Goal: Find specific page/section: Find specific page/section

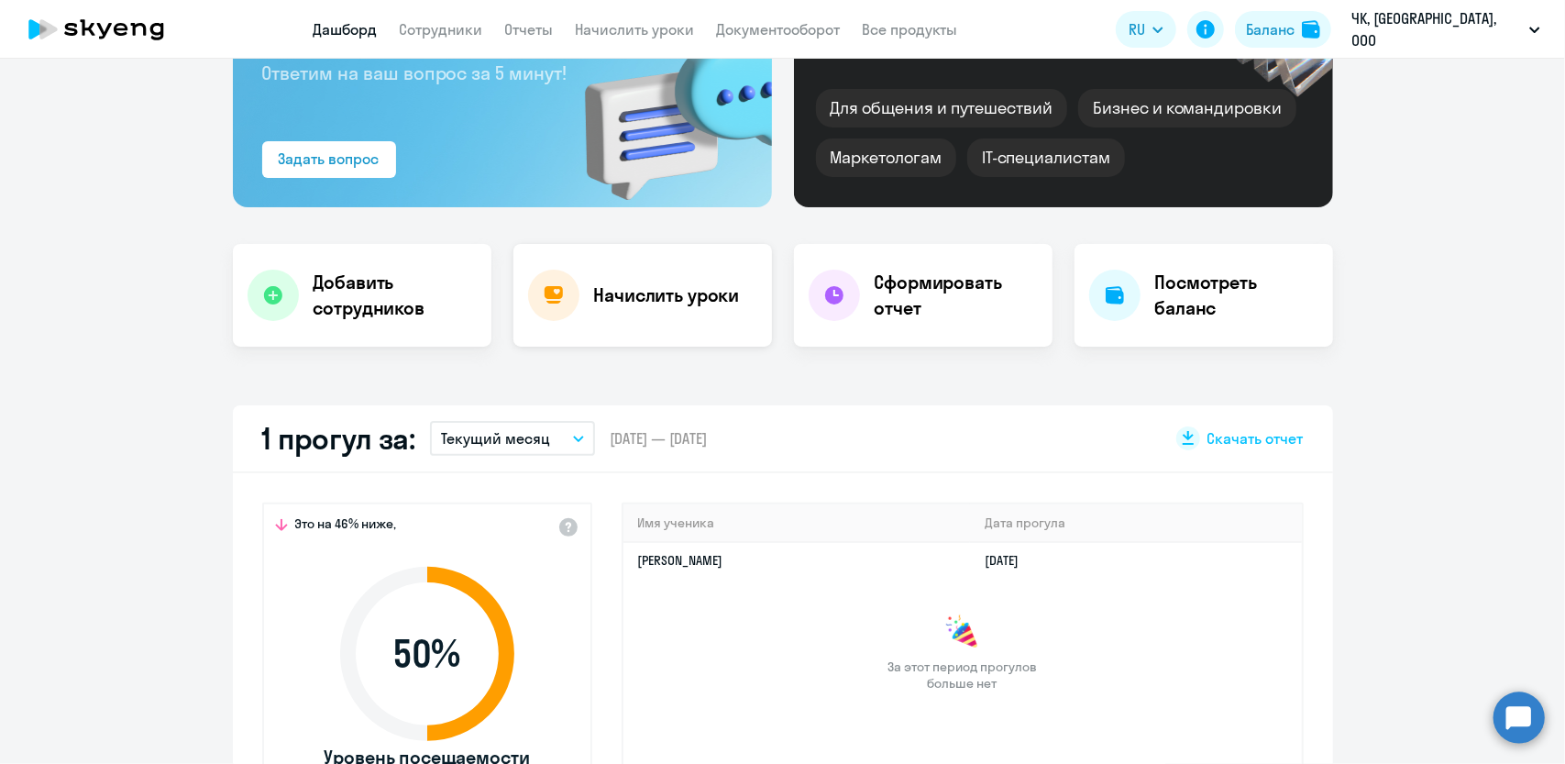
scroll to position [367, 0]
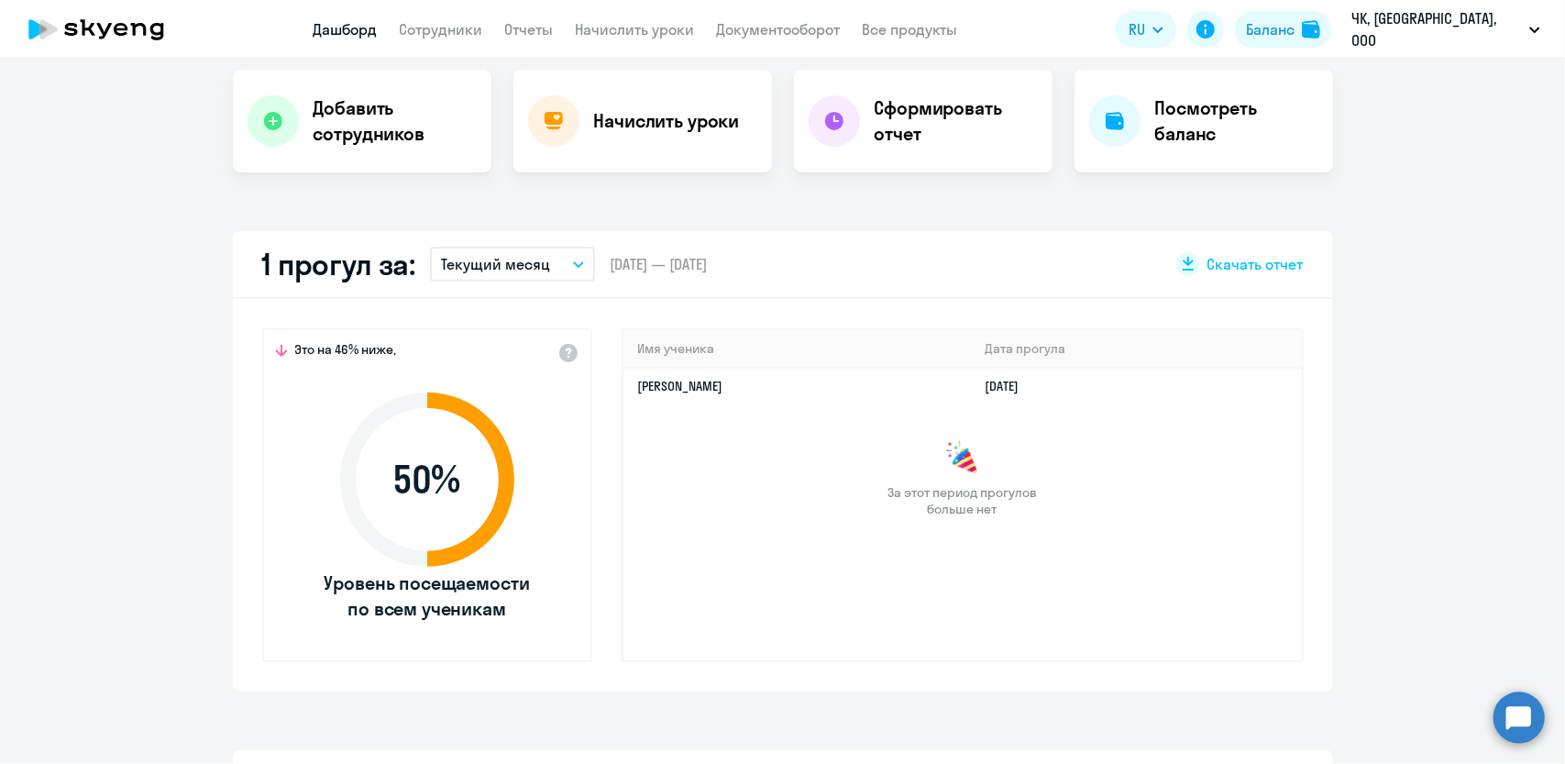
click at [522, 260] on p "Текущий месяц" at bounding box center [495, 264] width 109 height 22
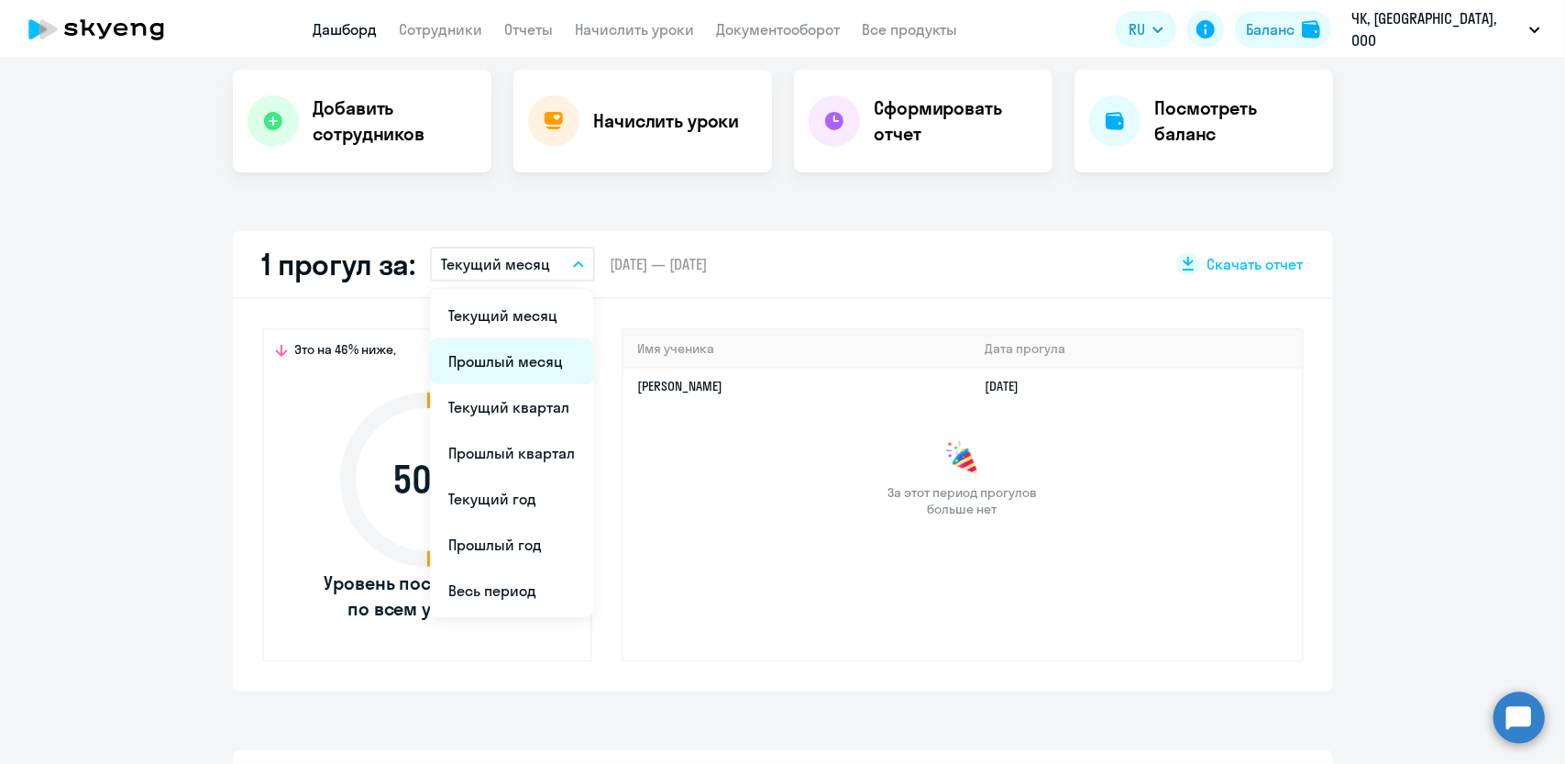
click at [504, 358] on li "Прошлый месяц" at bounding box center [511, 361] width 163 height 46
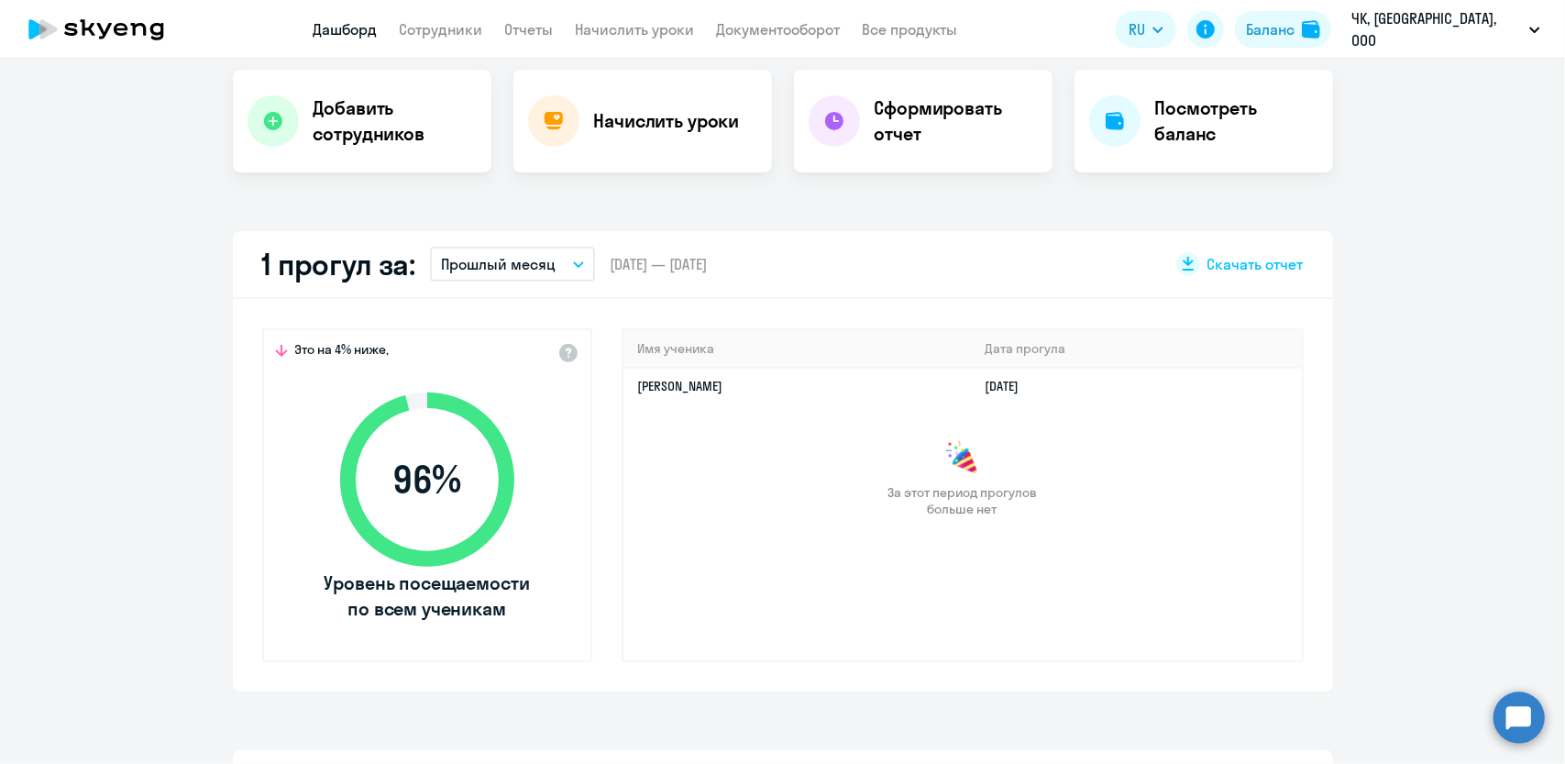
click at [518, 269] on p "Прошлый месяц" at bounding box center [498, 264] width 115 height 22
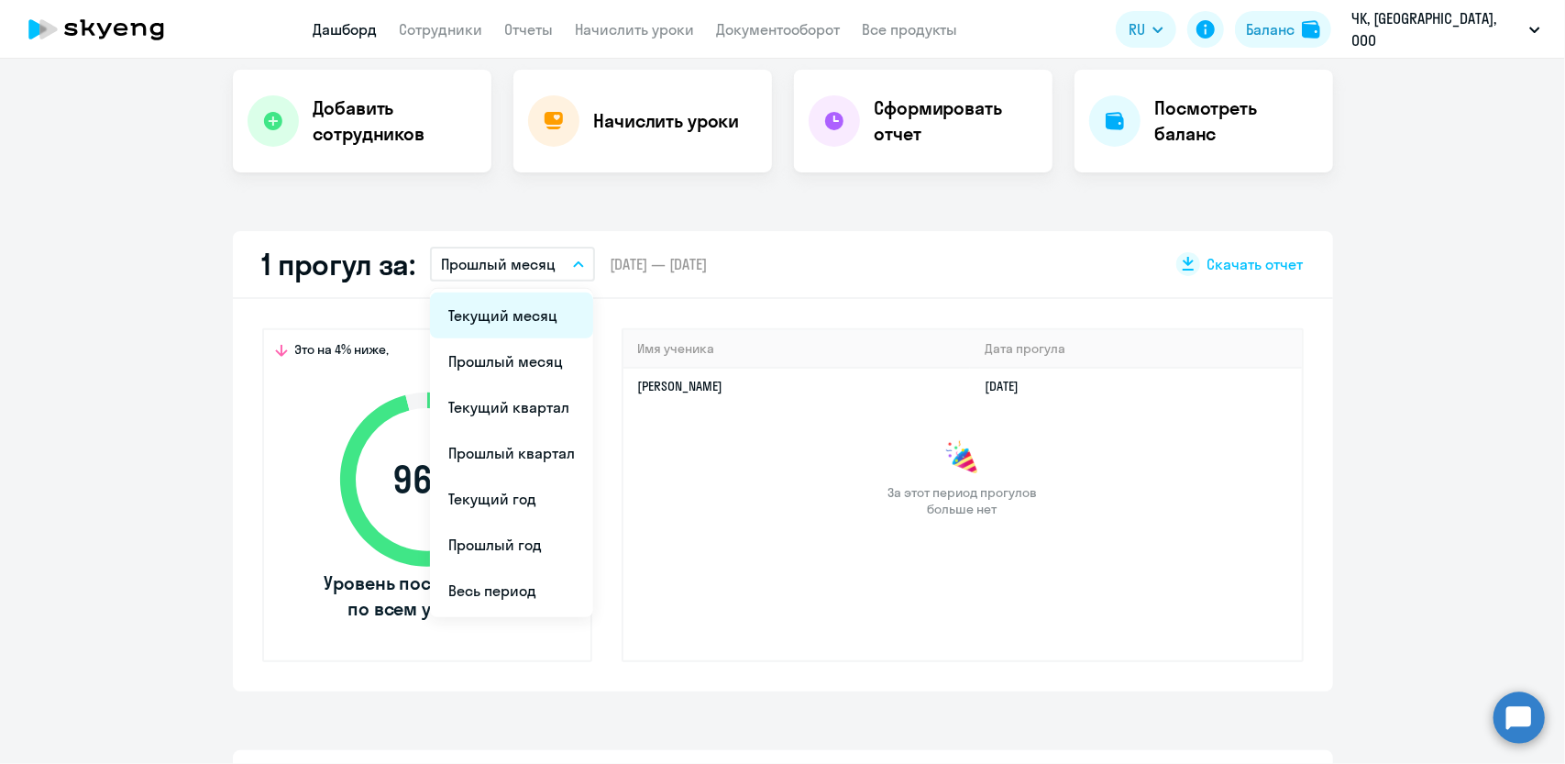
click at [506, 307] on li "Текущий месяц" at bounding box center [511, 315] width 163 height 46
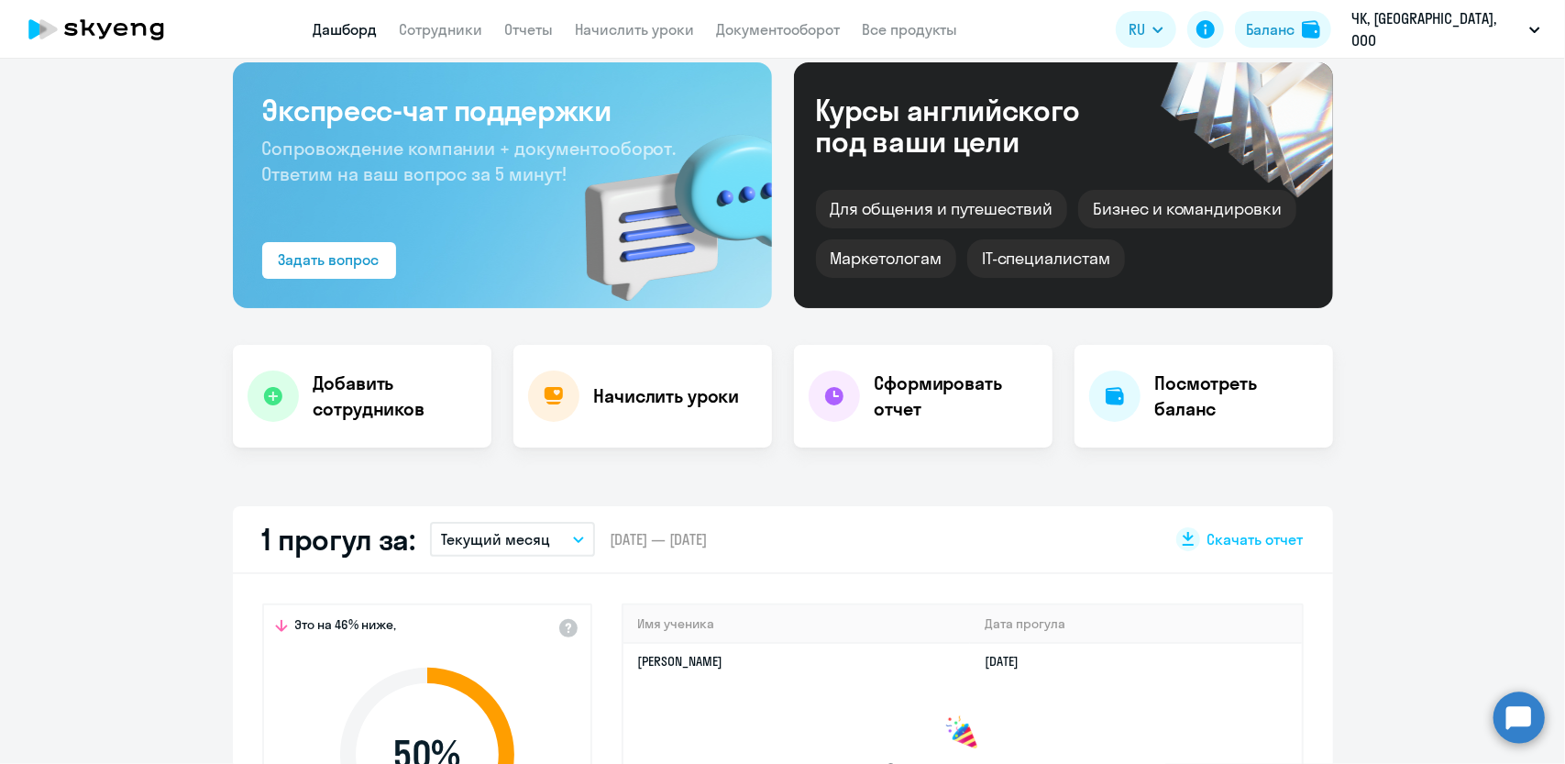
scroll to position [0, 0]
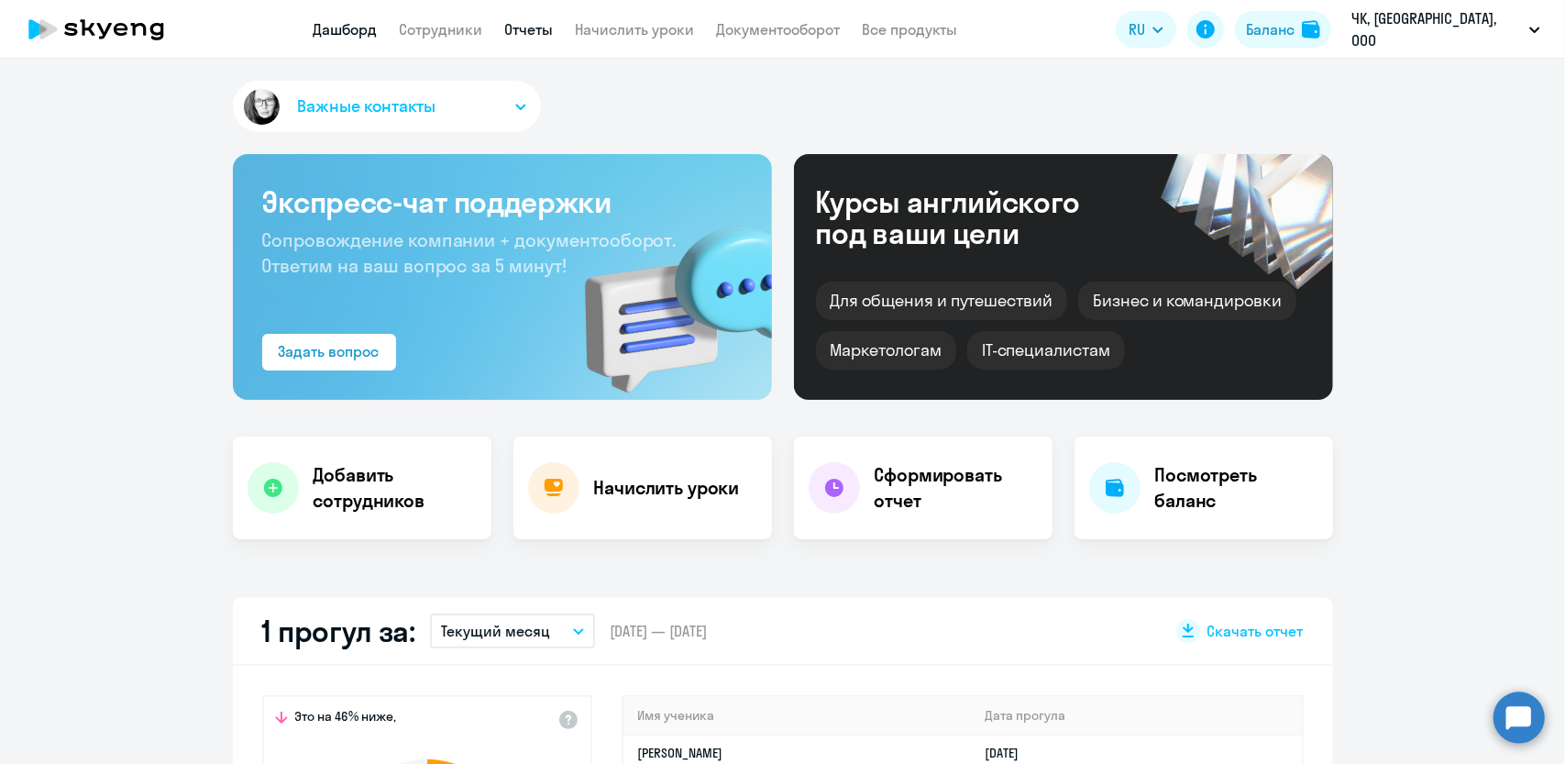
click at [537, 30] on link "Отчеты" at bounding box center [529, 29] width 49 height 18
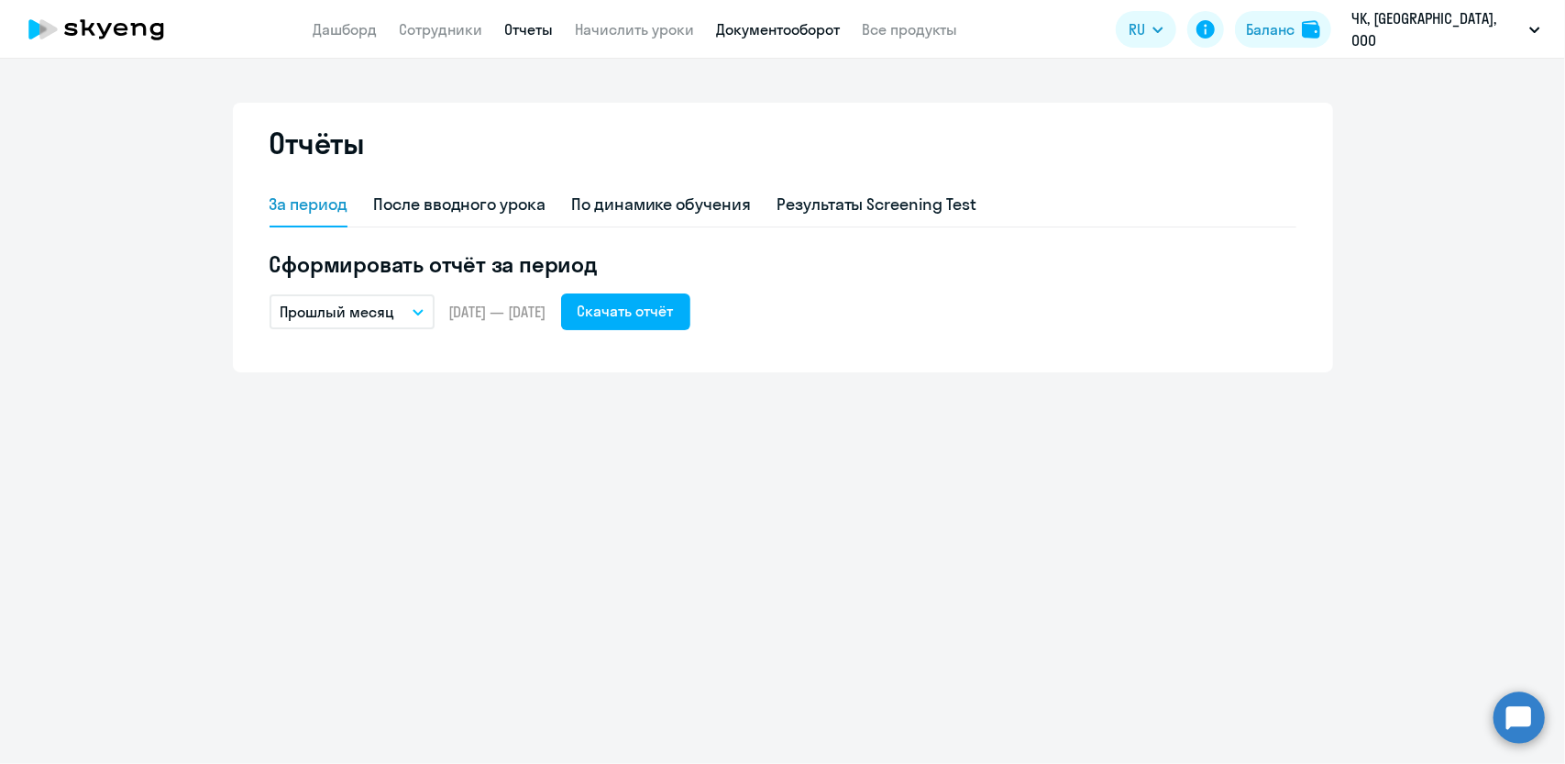
click at [834, 35] on link "Документооборот" at bounding box center [779, 29] width 124 height 18
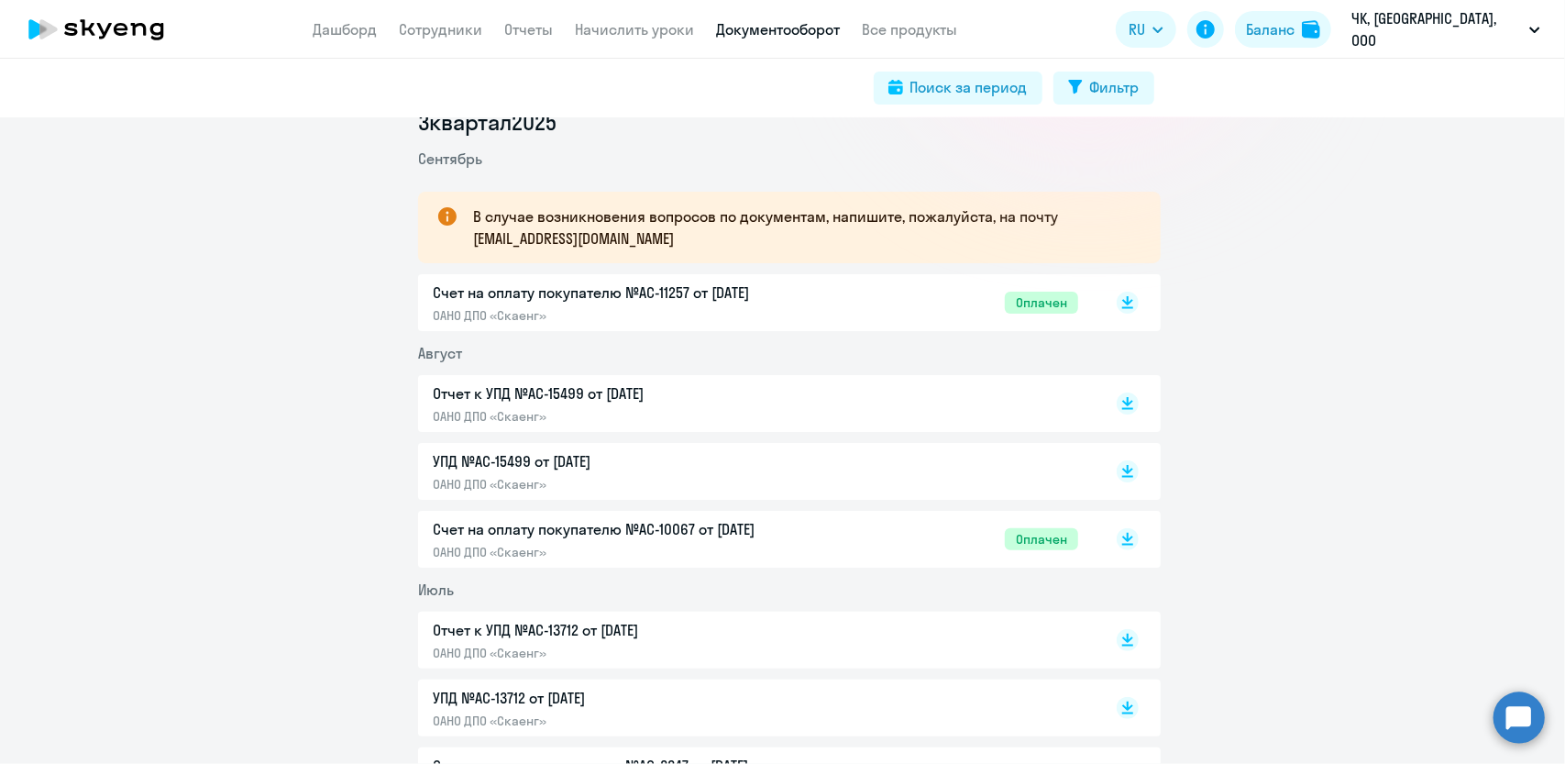
scroll to position [275, 0]
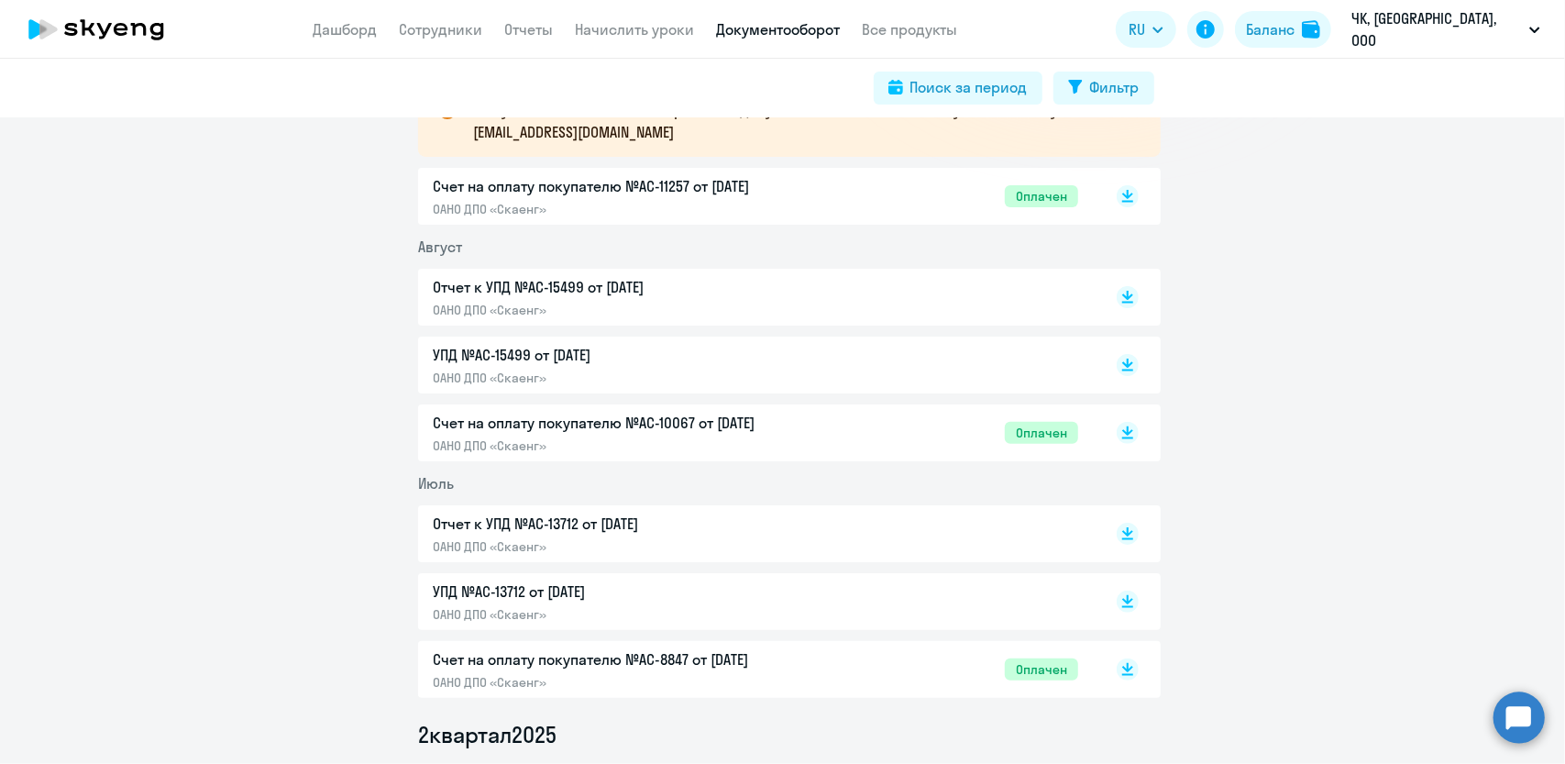
scroll to position [183, 0]
